Goal: Check status

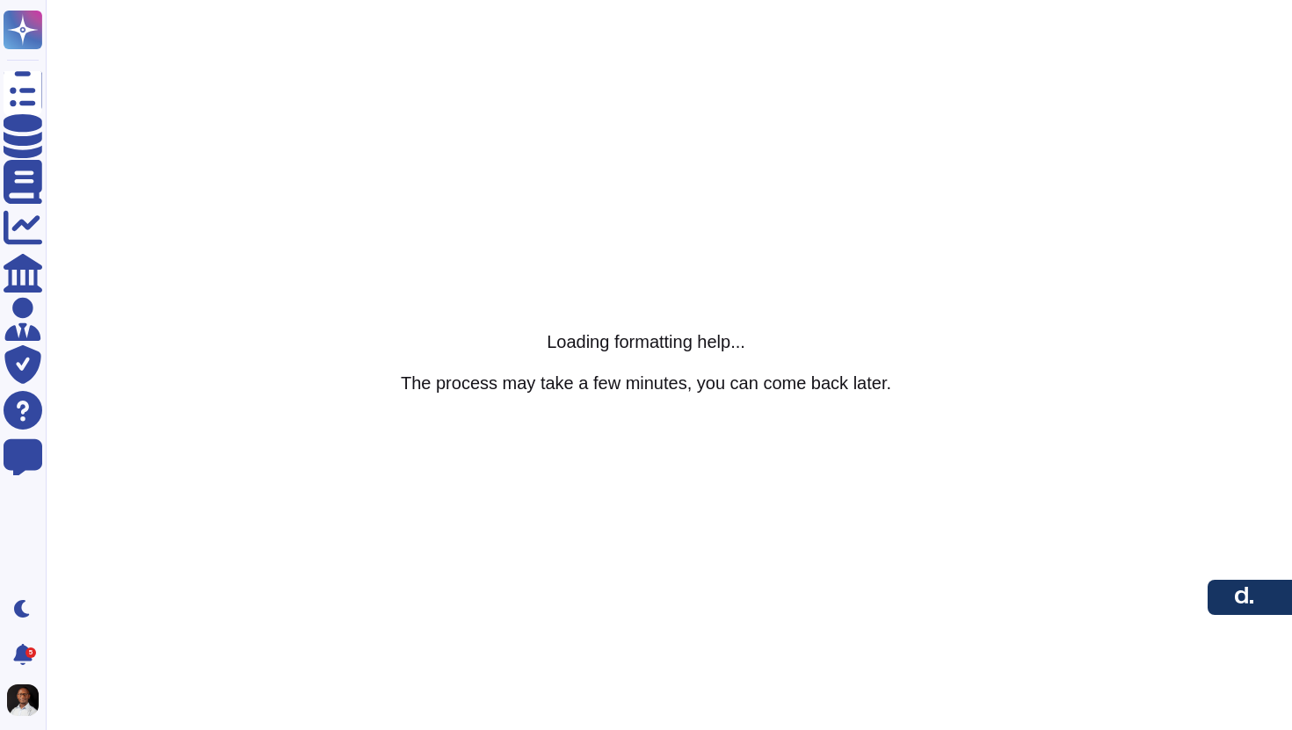
click at [719, 381] on h5 "The process may take a few minutes, you can come back later." at bounding box center [646, 382] width 490 height 21
